Goal: Book appointment/travel/reservation

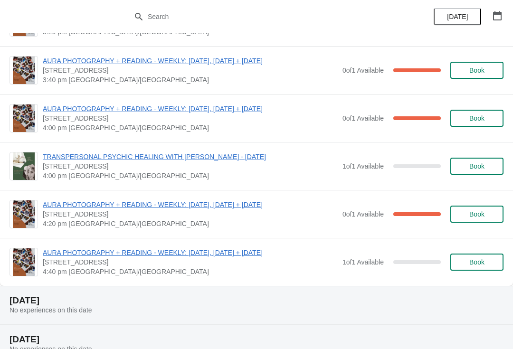
scroll to position [685, 0]
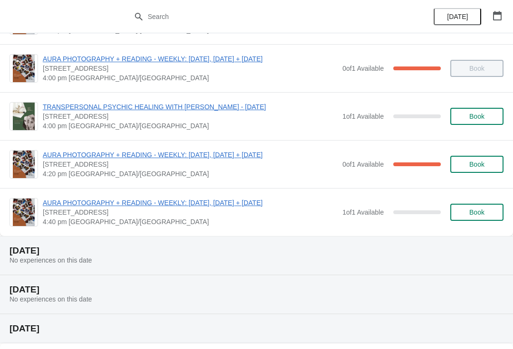
scroll to position [714, 0]
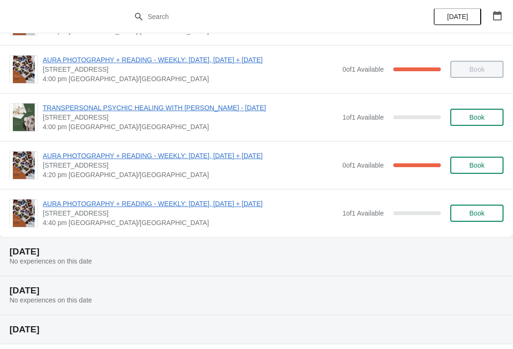
click at [471, 216] on span "Book" at bounding box center [476, 214] width 15 height 8
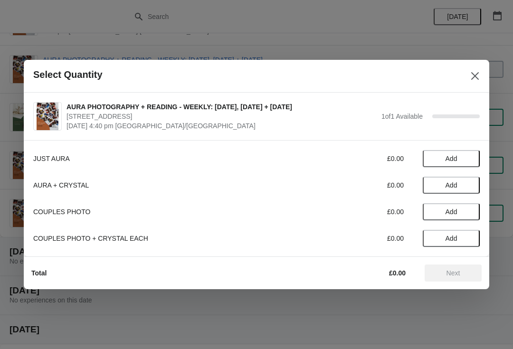
click at [446, 156] on span "Add" at bounding box center [452, 159] width 12 height 8
click at [441, 281] on button "Next" at bounding box center [453, 273] width 57 height 17
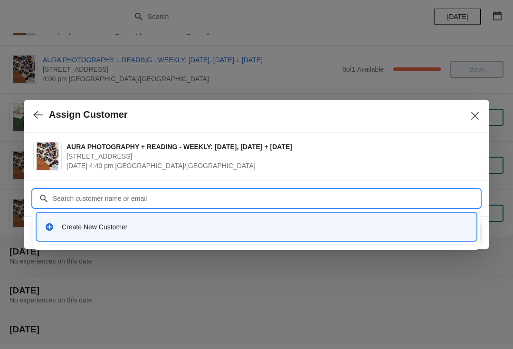
click at [384, 236] on div "Create New Customer" at bounding box center [256, 226] width 431 height 19
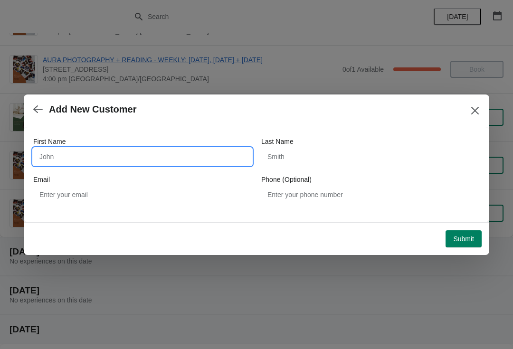
click at [58, 153] on input "First Name" at bounding box center [142, 156] width 219 height 17
type input "[PERSON_NAME]"
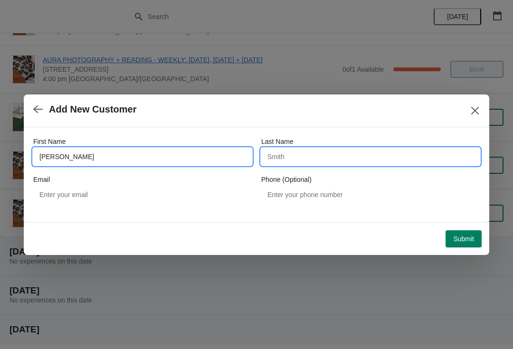
click at [364, 154] on input "Last Name" at bounding box center [370, 156] width 219 height 17
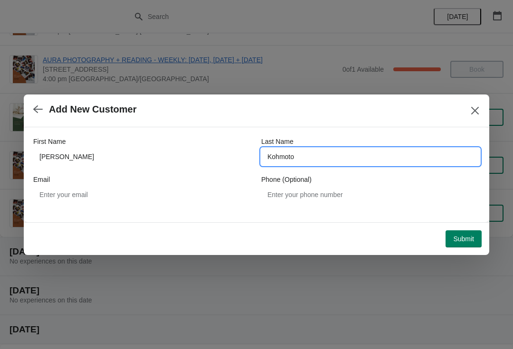
type input "Kohmoto"
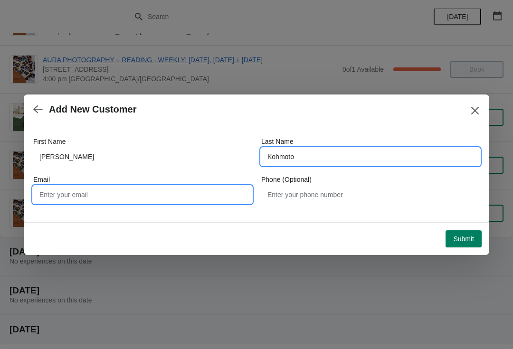
click at [48, 192] on input "Email" at bounding box center [142, 194] width 219 height 17
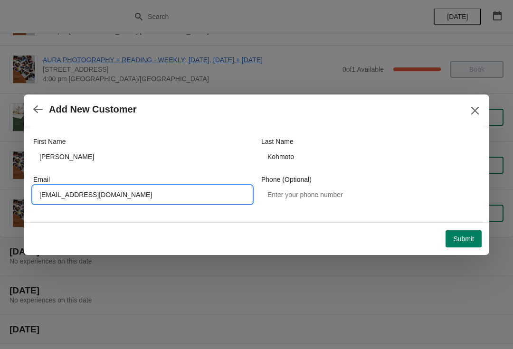
type input "[EMAIL_ADDRESS][DOMAIN_NAME]"
click at [463, 236] on span "Submit" at bounding box center [463, 239] width 21 height 8
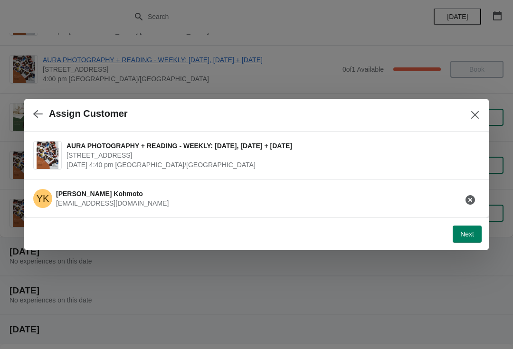
click at [467, 238] on span "Next" at bounding box center [467, 234] width 14 height 8
select select "Yes"
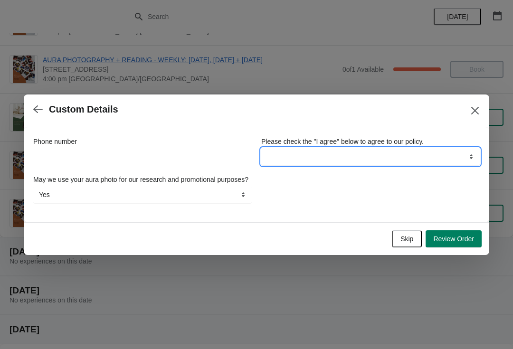
click at [443, 148] on select "I agree" at bounding box center [370, 156] width 219 height 17
click at [432, 151] on select "I agree" at bounding box center [370, 156] width 219 height 17
select select "I agree"
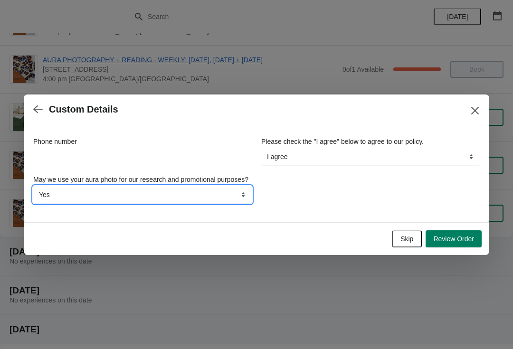
click at [225, 203] on select "Yes No" at bounding box center [142, 194] width 219 height 17
select select "No"
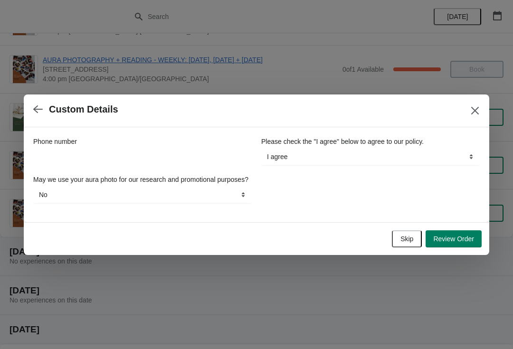
click at [450, 248] on button "Review Order" at bounding box center [454, 238] width 56 height 17
